Goal: Task Accomplishment & Management: Manage account settings

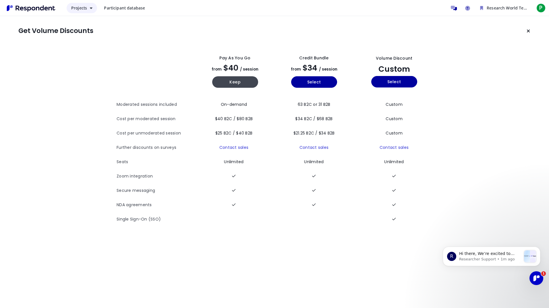
click at [78, 8] on span "Projects" at bounding box center [79, 7] width 16 height 5
click at [78, 8] on md-backdrop at bounding box center [274, 154] width 549 height 308
drag, startPoint x: 446, startPoint y: 288, endPoint x: 441, endPoint y: 284, distance: 6.5
click at [445, 287] on body "R Hi there, We’re excited to share that our site and platform have had a refres…" at bounding box center [492, 264] width 110 height 53
drag, startPoint x: 523, startPoint y: 229, endPoint x: 959, endPoint y: 455, distance: 491.0
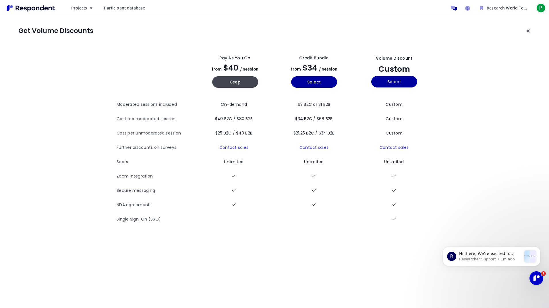
click at [523, 229] on div "R Hi there, We’re excited to share that our site and platform have had a refres…" at bounding box center [492, 231] width 106 height 72
click at [138, 8] on span "Participant database" at bounding box center [124, 7] width 41 height 5
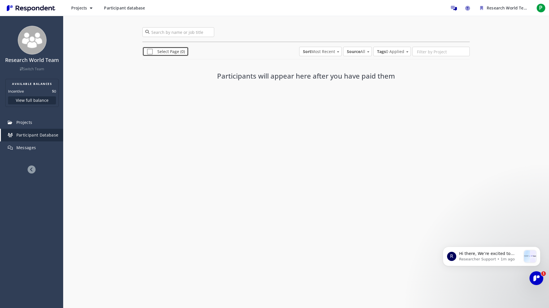
click at [149, 52] on span "Select Page (0)" at bounding box center [166, 52] width 38 height 7
checkbox input "true"
